Goal: Navigation & Orientation: Find specific page/section

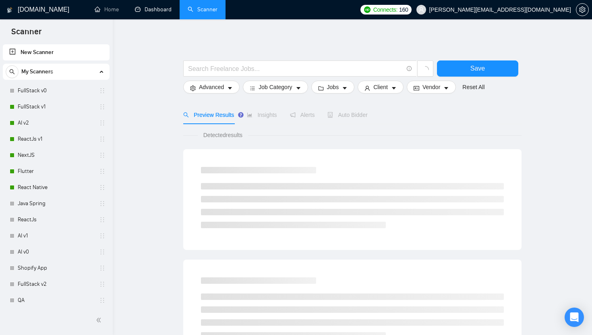
click at [152, 13] on link "Dashboard" at bounding box center [153, 9] width 37 height 7
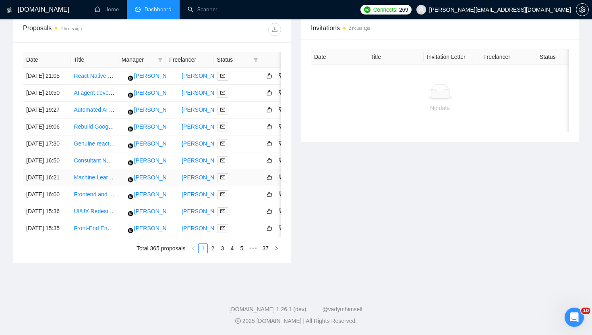
scroll to position [396, 0]
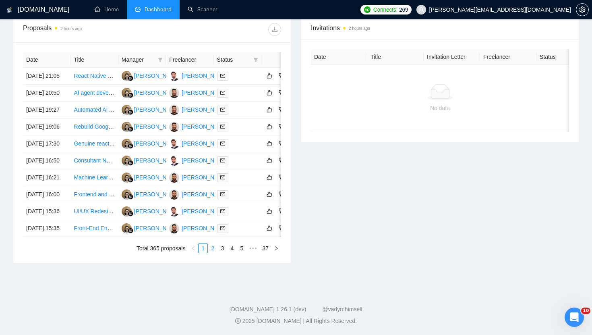
click at [212, 253] on link "2" at bounding box center [212, 248] width 9 height 9
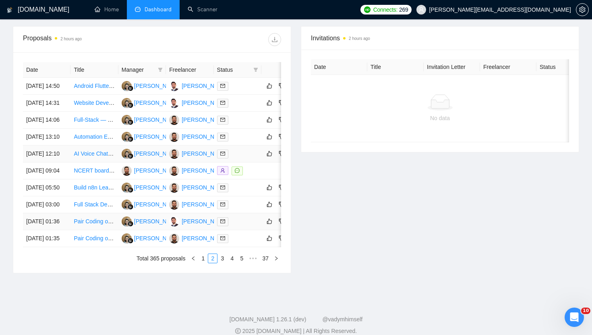
scroll to position [315, 0]
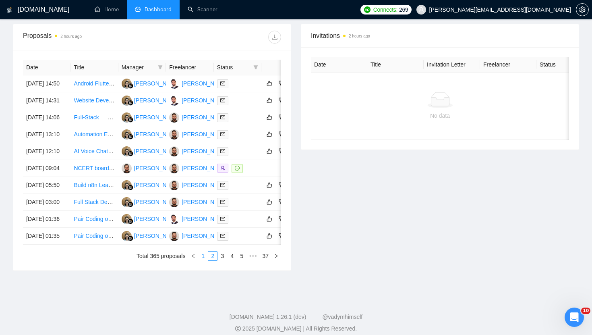
click at [206, 260] on link "1" at bounding box center [203, 255] width 9 height 9
click at [440, 160] on div "Invitations 2 hours ago Date Title Invitation Letter Freelancer Status No data" at bounding box center [440, 147] width 288 height 247
click at [297, 10] on ul "Home Dashboard Scanner" at bounding box center [220, 9] width 272 height 19
